Goal: Transaction & Acquisition: Book appointment/travel/reservation

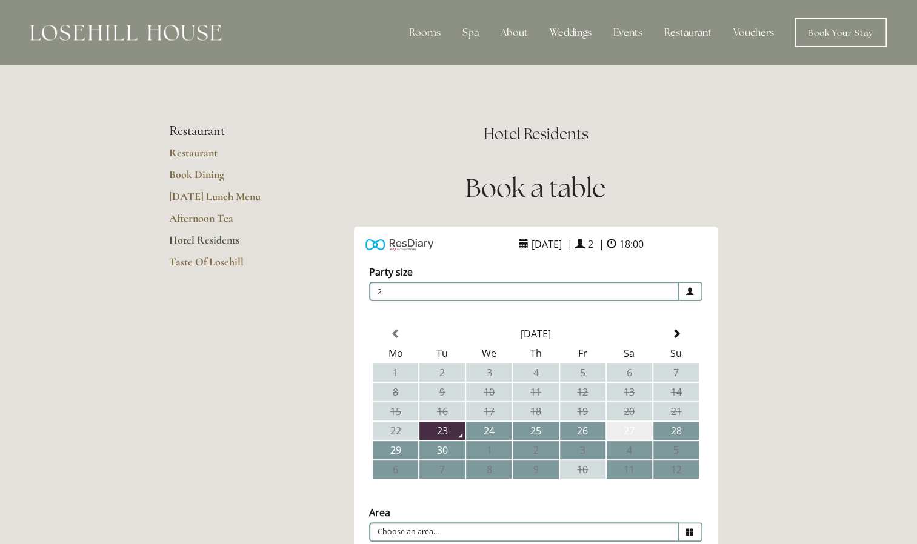
click at [628, 437] on td "27" at bounding box center [628, 431] width 45 height 18
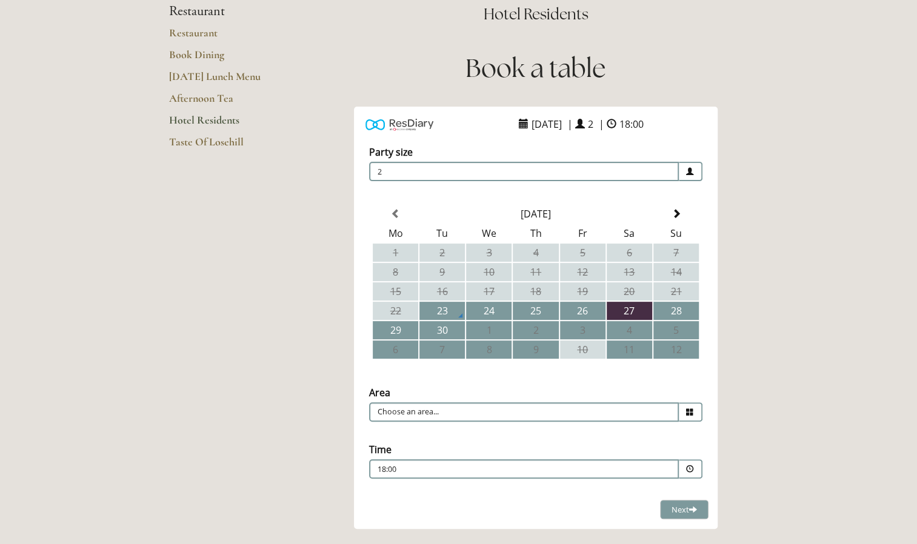
scroll to position [121, 0]
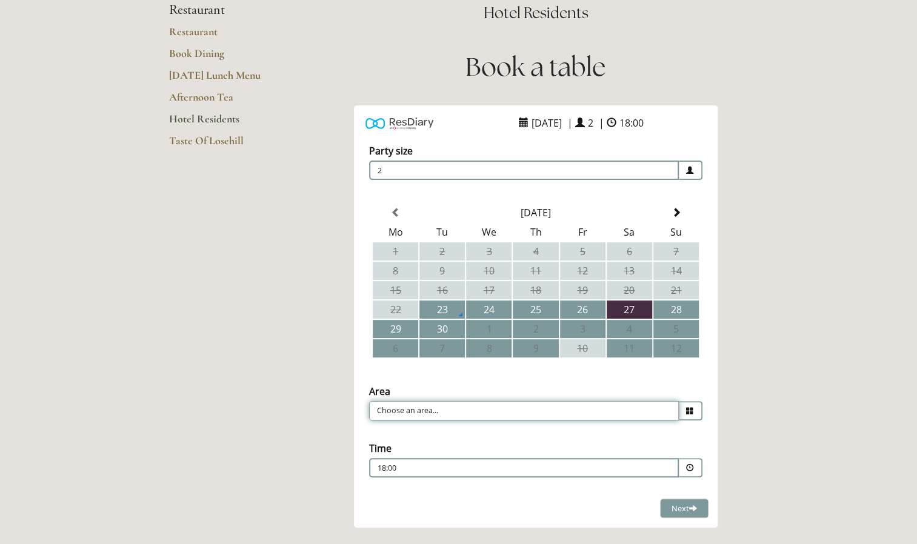
click at [577, 411] on input "Choose an area..." at bounding box center [524, 410] width 310 height 19
click at [476, 439] on div "Time Please pick a time 18:00 Combined Shape Join Standby List 10:30 10:45" at bounding box center [535, 460] width 345 height 48
click at [416, 448] on div "Time Please pick a time 18:00 Combined Shape Join Standby List 10:30 10:45" at bounding box center [535, 460] width 345 height 48
click at [414, 434] on li "Restaurant" at bounding box center [531, 429] width 322 height 17
type input "Restaurant"
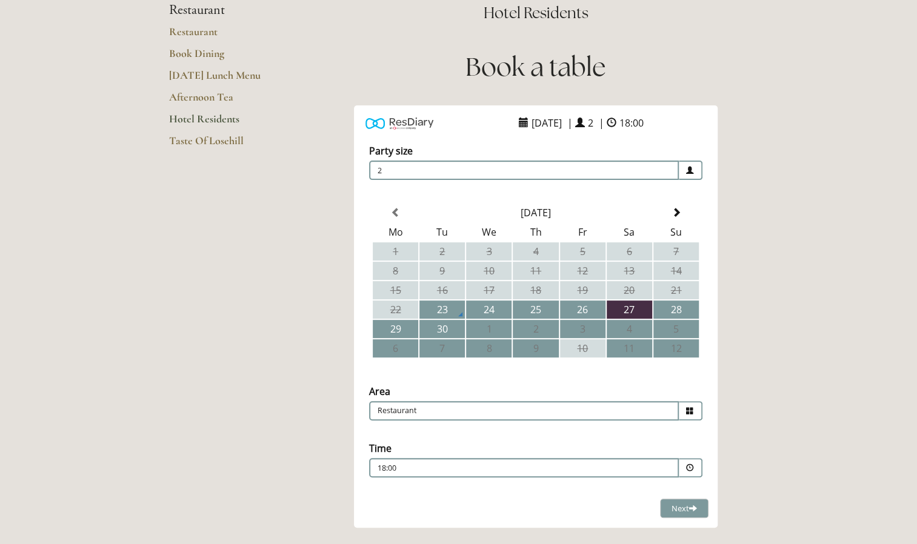
click at [426, 471] on p "18:00" at bounding box center [486, 468] width 219 height 11
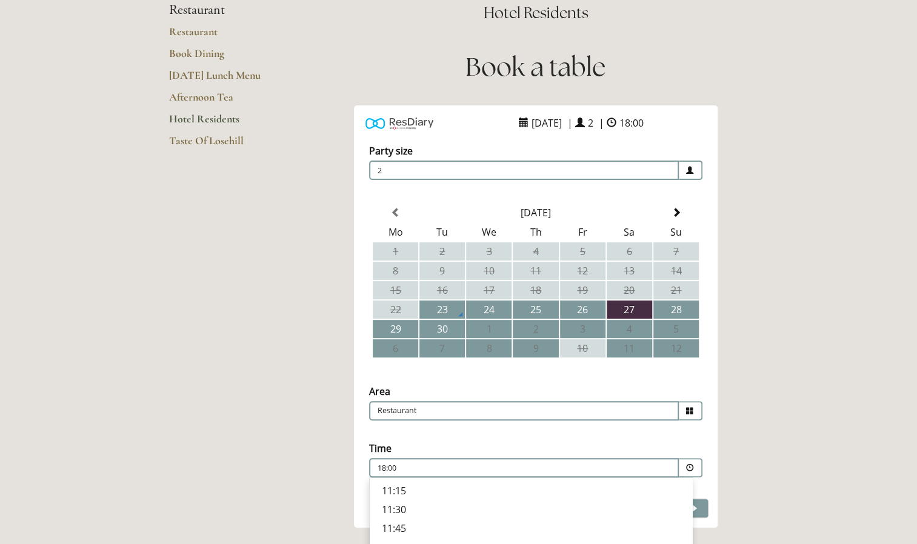
scroll to position [90, 0]
drag, startPoint x: 692, startPoint y: 539, endPoint x: 699, endPoint y: 535, distance: 8.1
click at [694, 543] on div "Hotel Residents Book a table ResDiary Widget [DATE] | 2 | 18:00" at bounding box center [535, 362] width 445 height 721
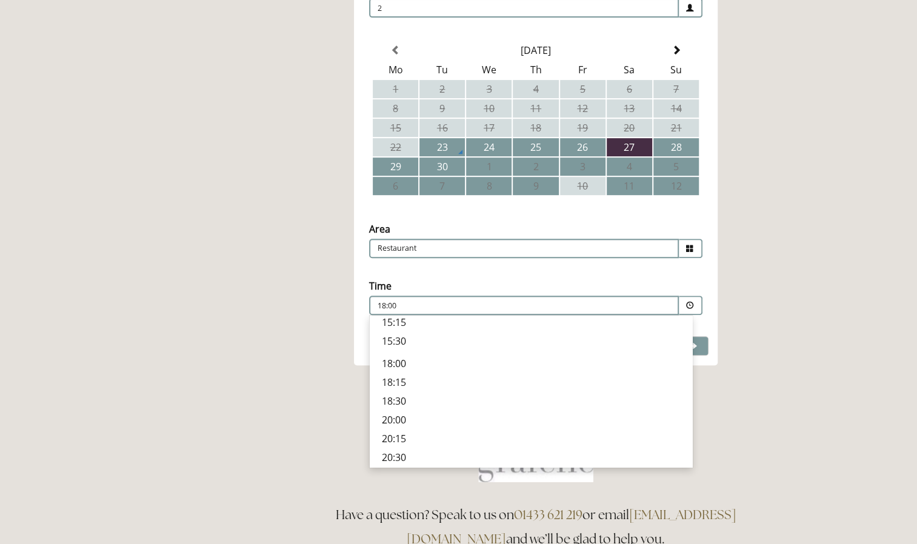
scroll to position [280, 0]
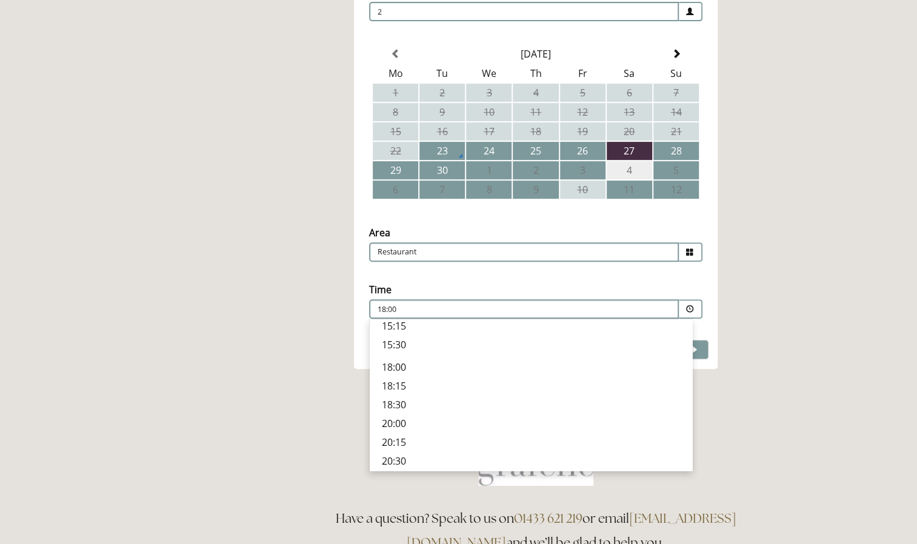
click at [632, 172] on td "4" at bounding box center [628, 170] width 45 height 18
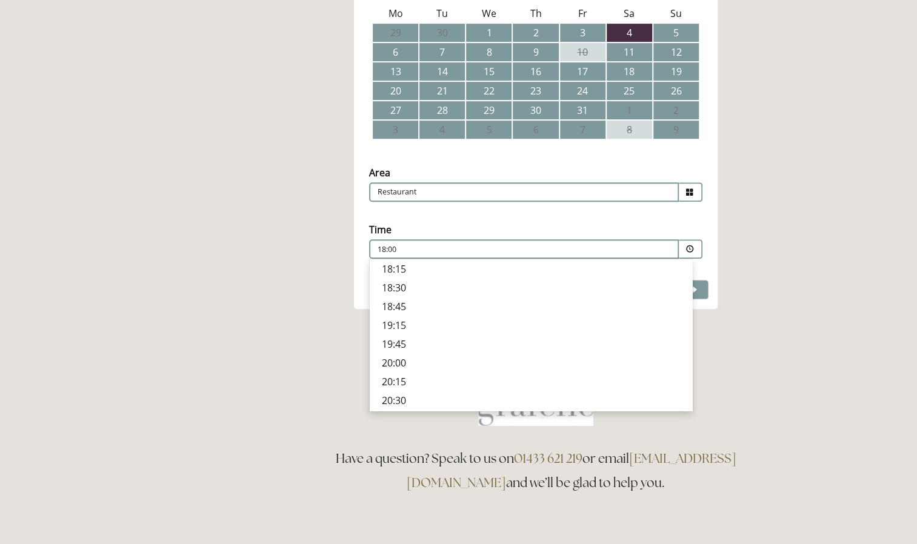
scroll to position [340, 0]
click at [401, 323] on p "19:15" at bounding box center [531, 324] width 298 height 13
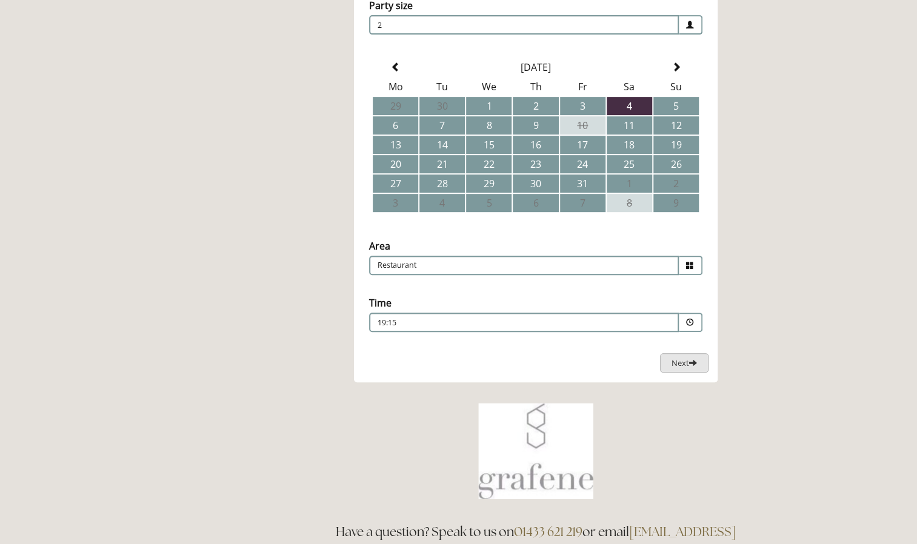
scroll to position [268, 0]
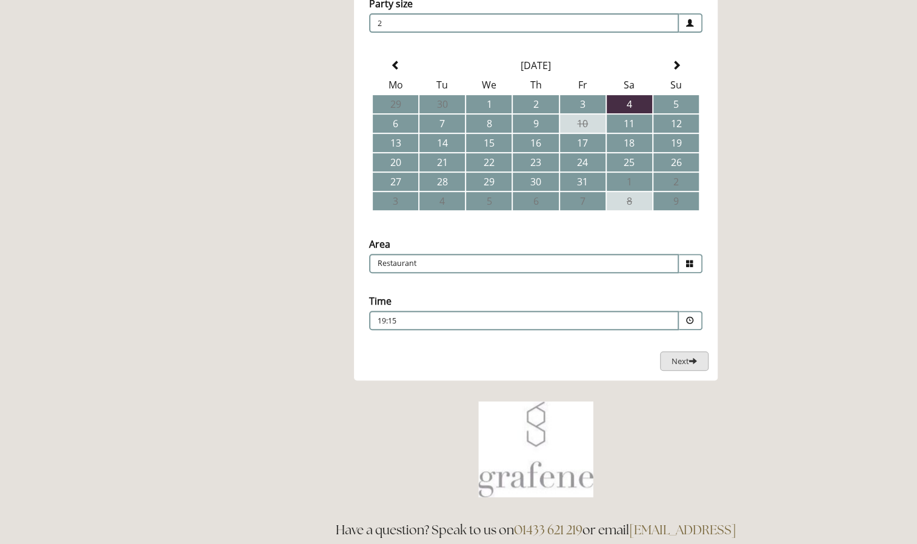
click at [675, 363] on span "Next" at bounding box center [683, 361] width 25 height 11
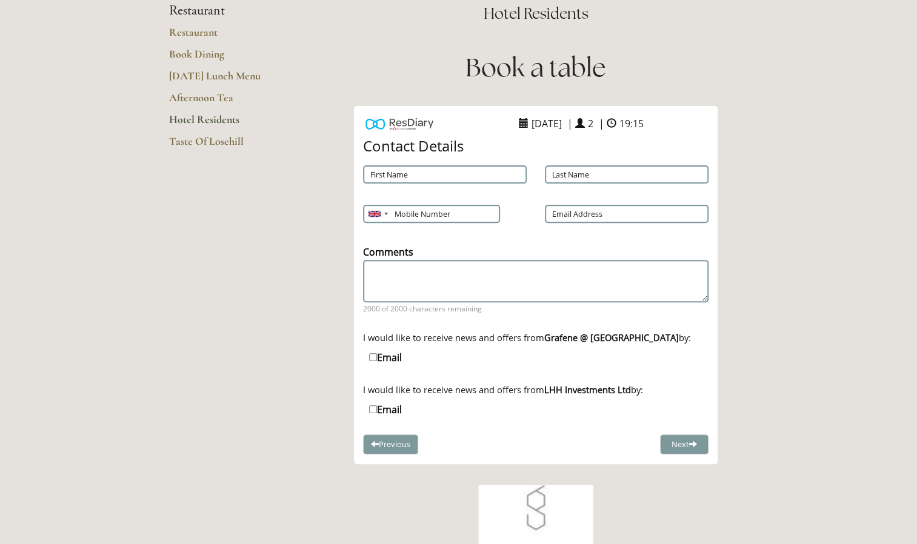
scroll to position [87, 0]
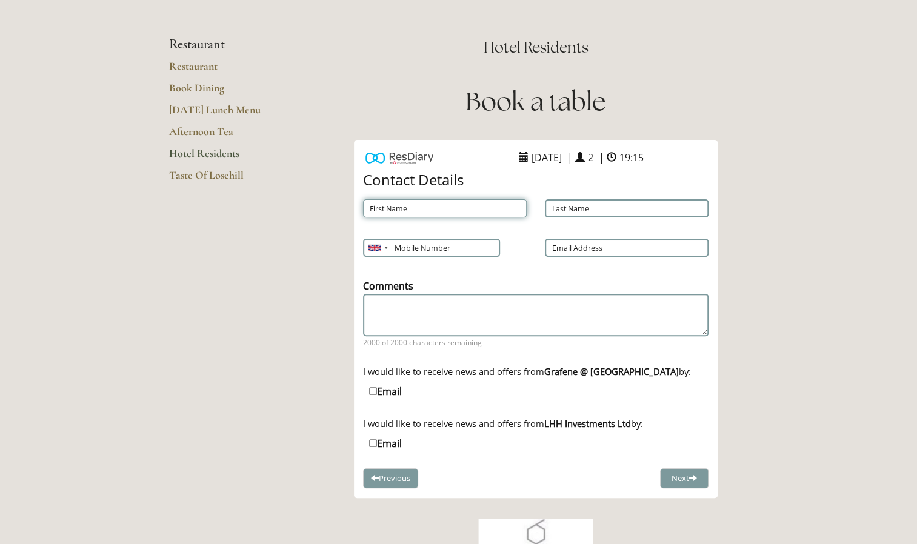
click at [406, 213] on input "First Name" at bounding box center [445, 208] width 164 height 18
type input "[PERSON_NAME]"
type input "Morland"
type input "07980519261"
type input "[EMAIL_ADDRESS][DOMAIN_NAME]"
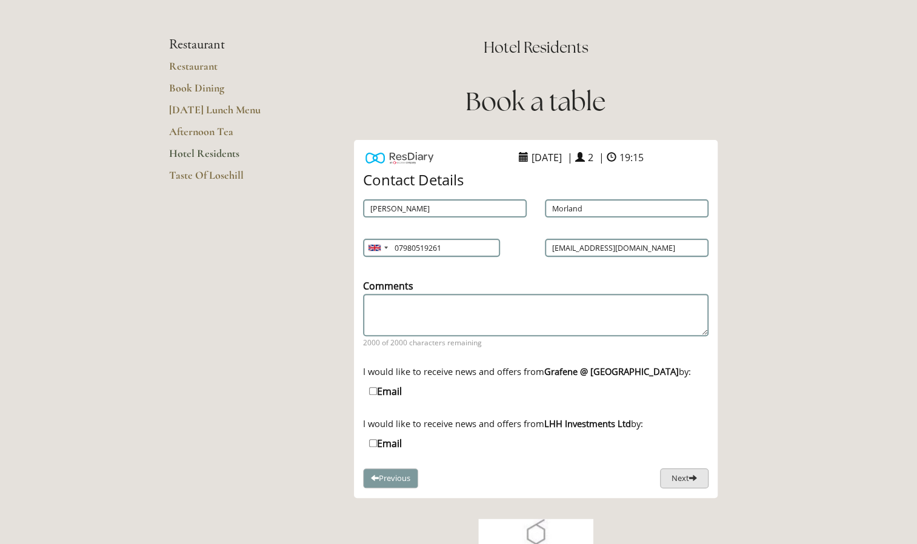
click at [672, 480] on button "Next" at bounding box center [684, 478] width 48 height 20
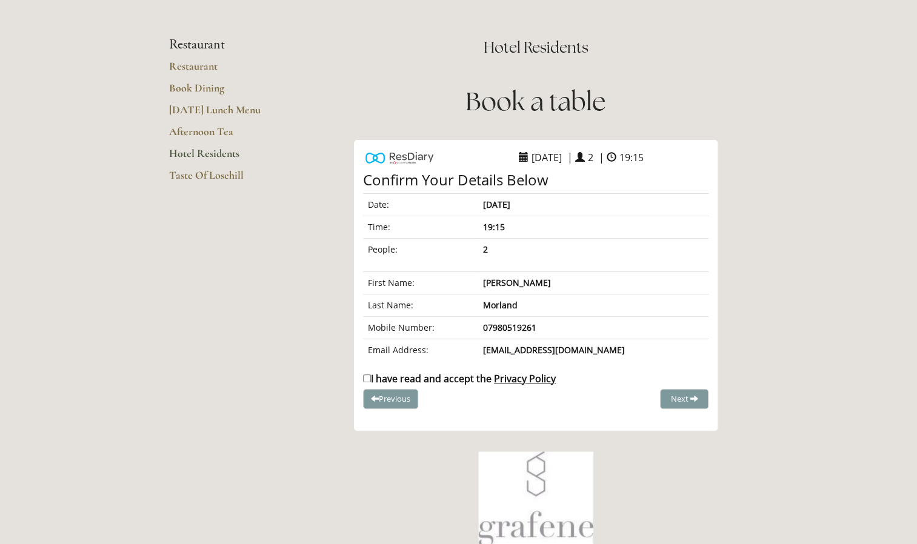
click at [365, 374] on input "I have read and accept the Privacy Policy" at bounding box center [367, 378] width 8 height 8
checkbox input "true"
click at [631, 400] on span "Complete Booking" at bounding box center [657, 398] width 67 height 11
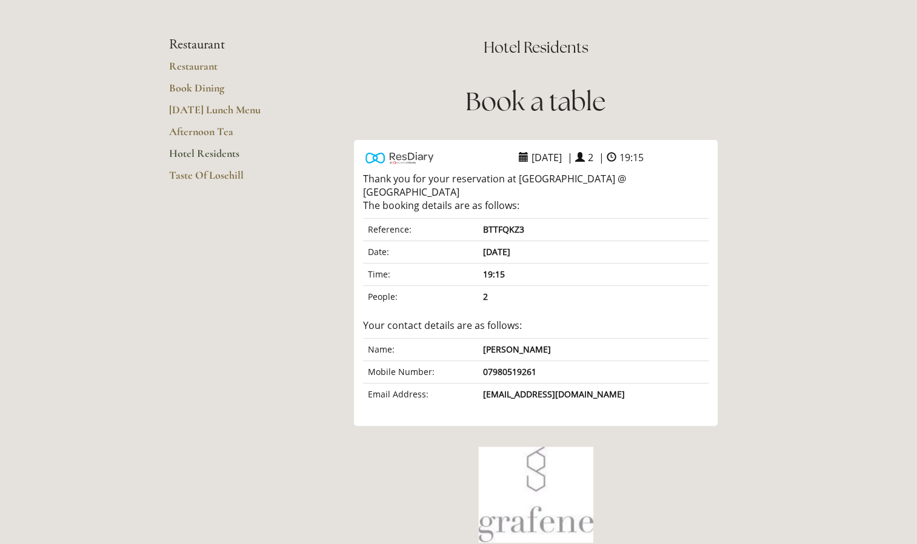
click at [214, 153] on link "Hotel Residents" at bounding box center [227, 158] width 116 height 22
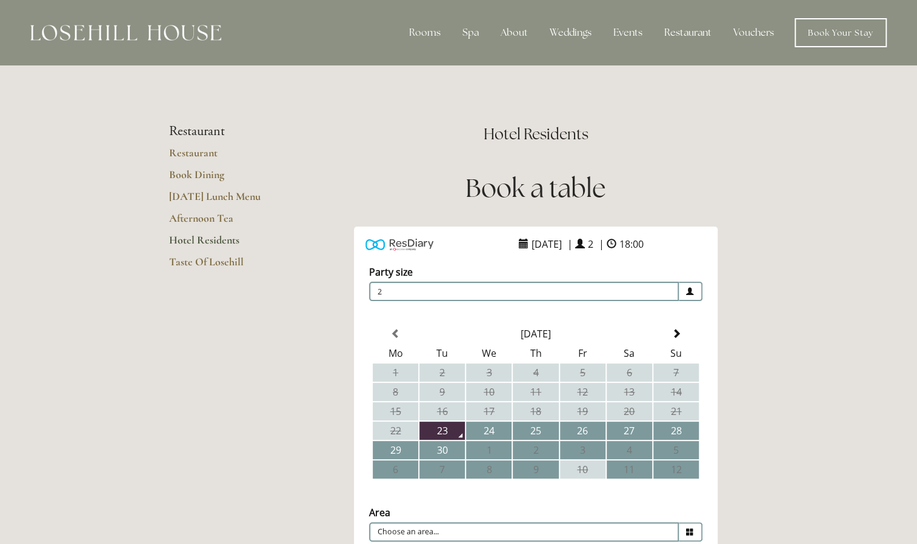
click at [194, 250] on link "Hotel Residents" at bounding box center [227, 244] width 116 height 22
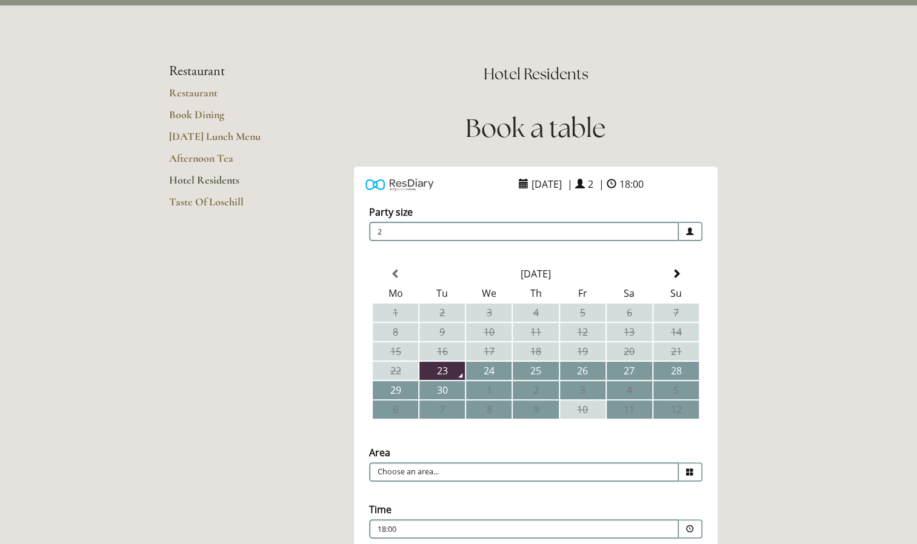
scroll to position [61, 0]
click at [629, 386] on td "4" at bounding box center [628, 389] width 45 height 18
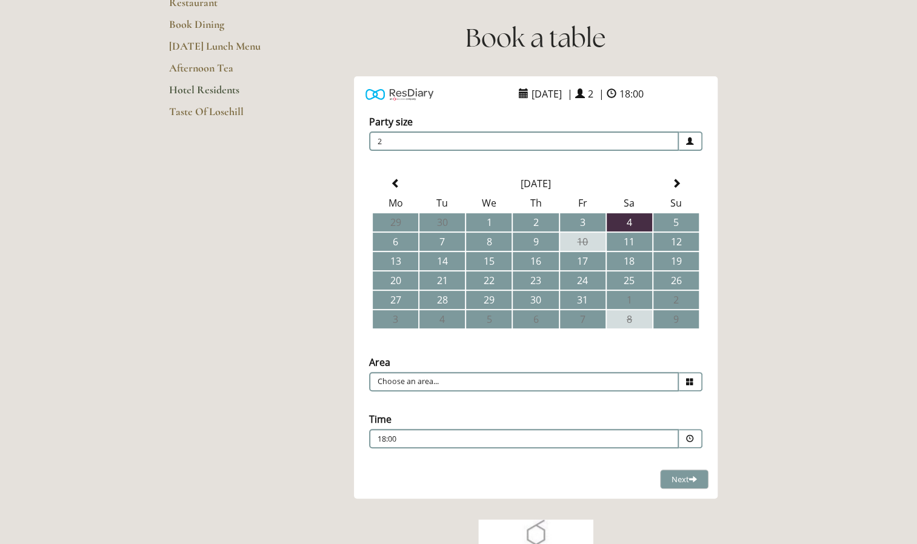
scroll to position [182, 0]
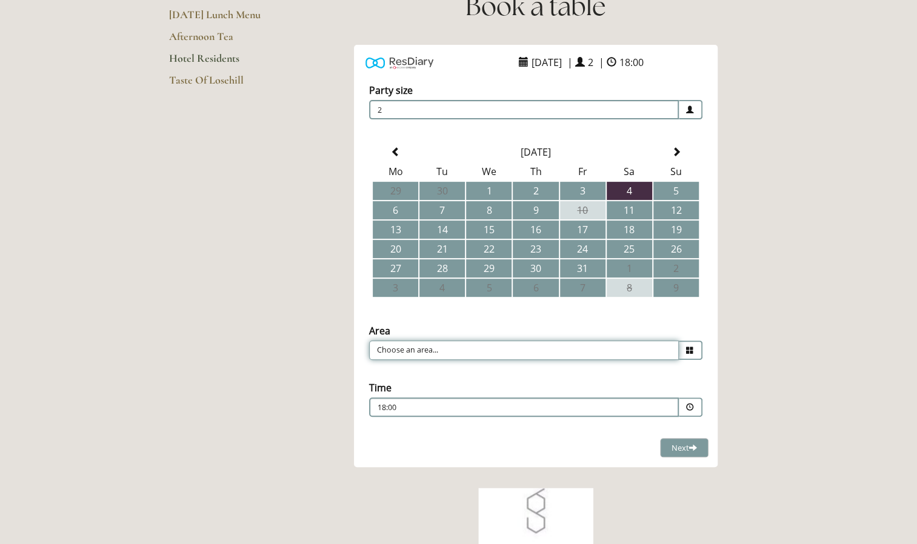
click at [388, 355] on input "Choose an area..." at bounding box center [524, 349] width 310 height 19
click at [431, 373] on li "Restaurant" at bounding box center [531, 368] width 322 height 17
type input "Restaurant"
click at [479, 405] on p "18:00" at bounding box center [486, 407] width 219 height 11
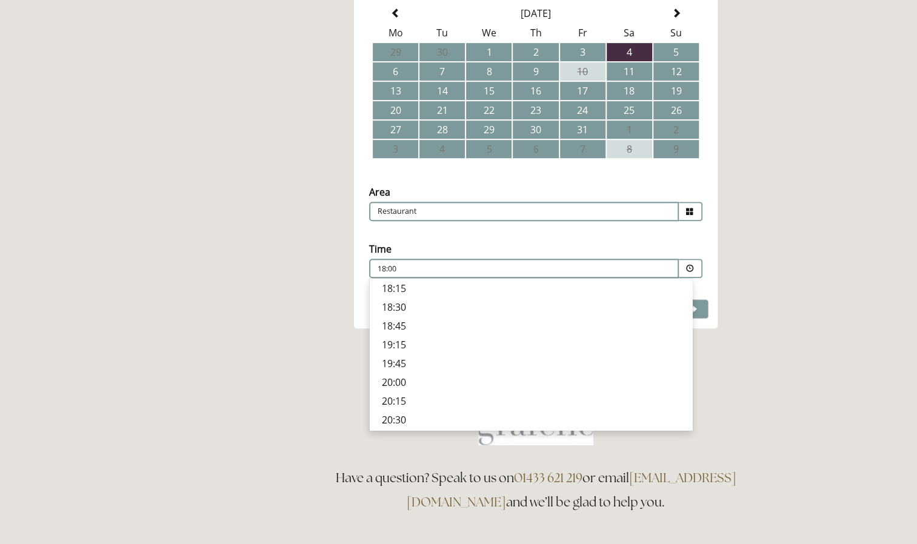
scroll to position [363, 0]
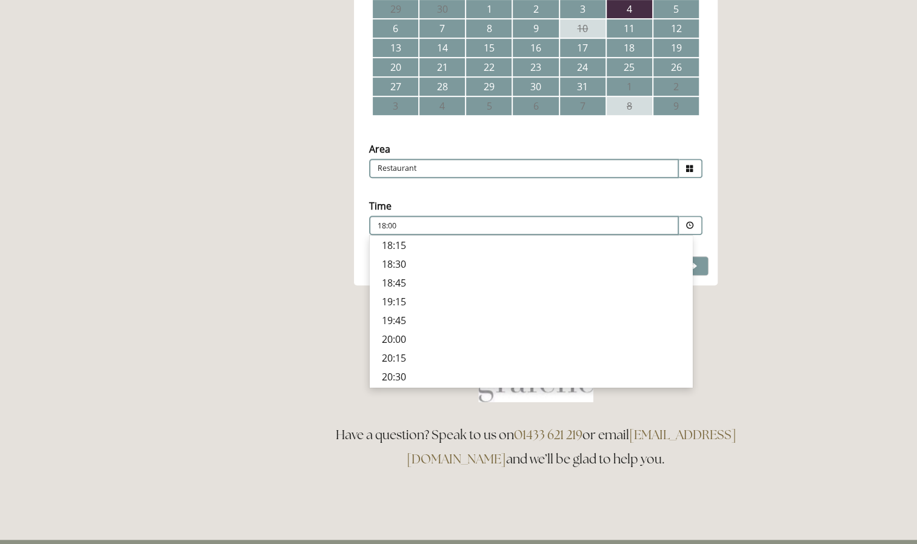
click at [404, 307] on p "19:15" at bounding box center [531, 301] width 298 height 13
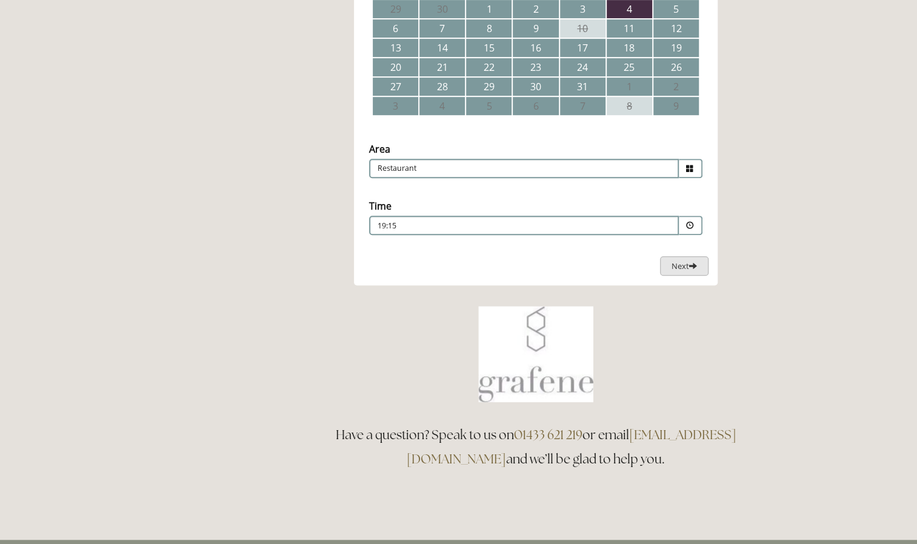
click at [680, 264] on span "Next" at bounding box center [683, 265] width 25 height 11
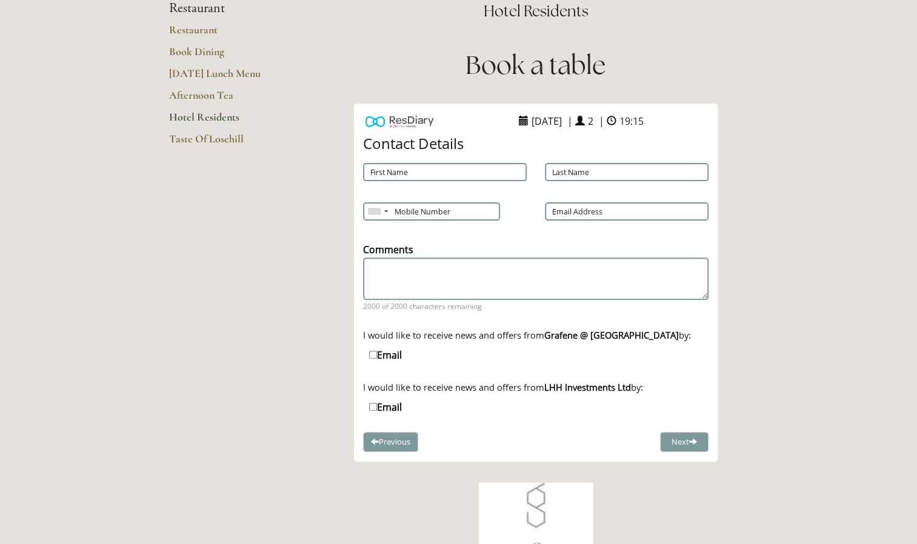
scroll to position [116, 0]
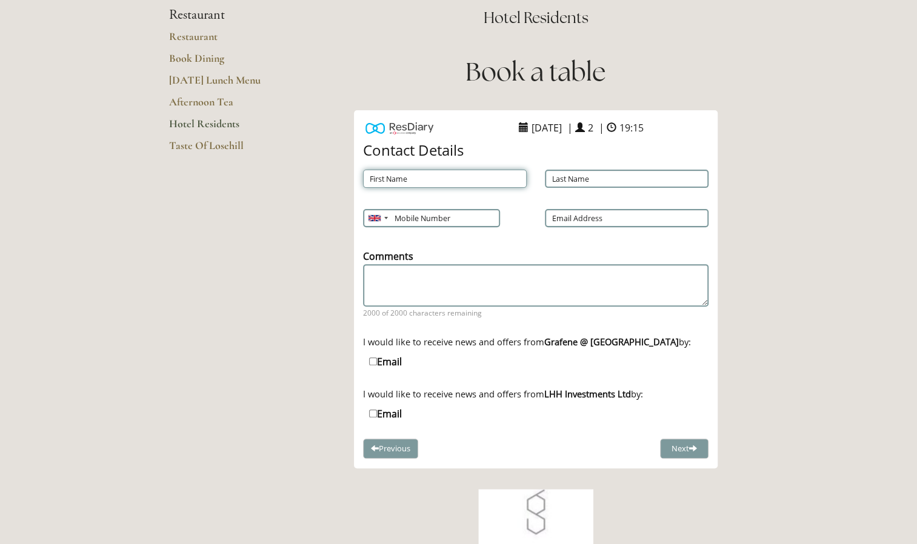
click at [400, 176] on input "First Name" at bounding box center [445, 179] width 164 height 18
type input "[PERSON_NAME]"
type input "Morland"
type input "07980519261"
type input "[EMAIL_ADDRESS][DOMAIN_NAME]"
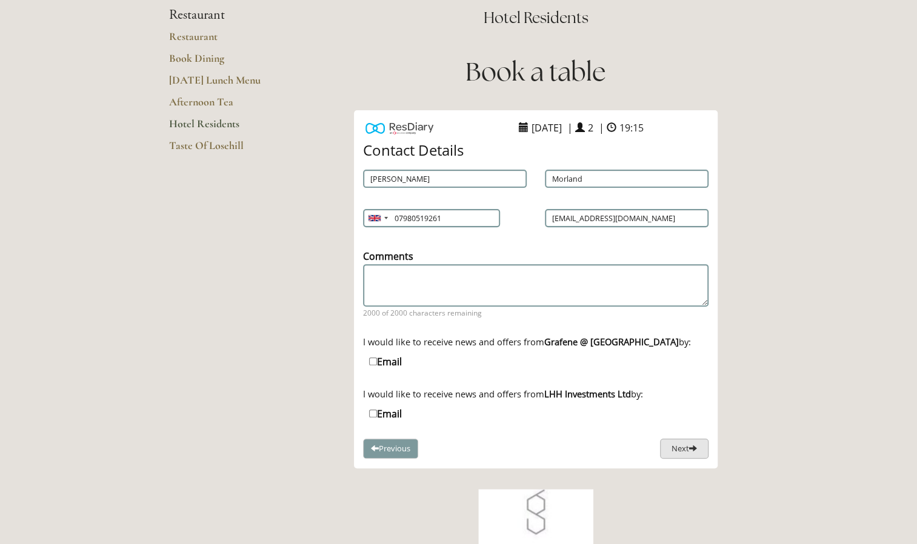
click at [677, 451] on button "Next" at bounding box center [684, 449] width 48 height 20
